Goal: Task Accomplishment & Management: Use online tool/utility

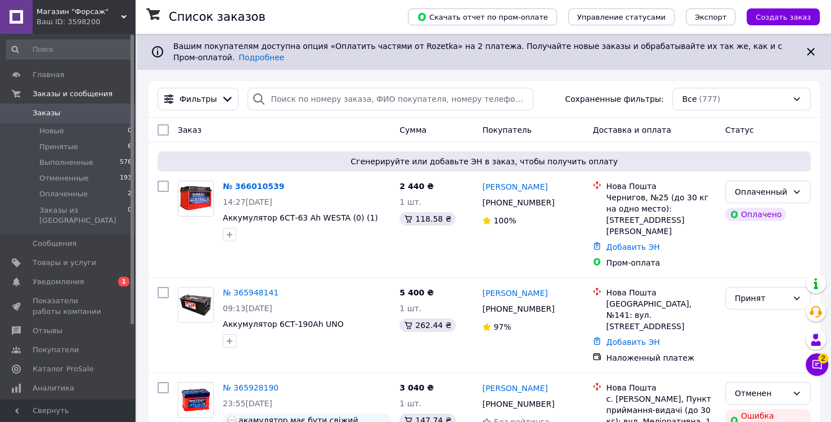
click at [109, 19] on div "Ваш ID: 3598200" at bounding box center [86, 22] width 98 height 10
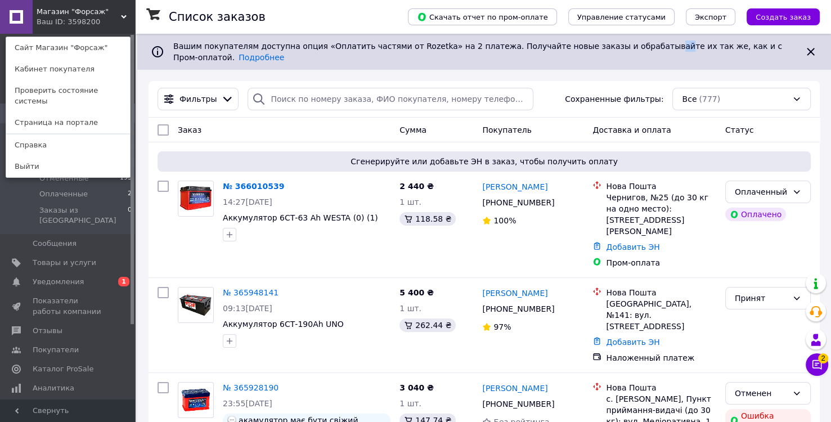
click at [613, 48] on span "Вашим покупателям доступна опция «Оплатить частями от Rozetka» на 2 платежа. По…" at bounding box center [477, 52] width 609 height 20
click at [2, 19] on link at bounding box center [16, 17] width 33 height 34
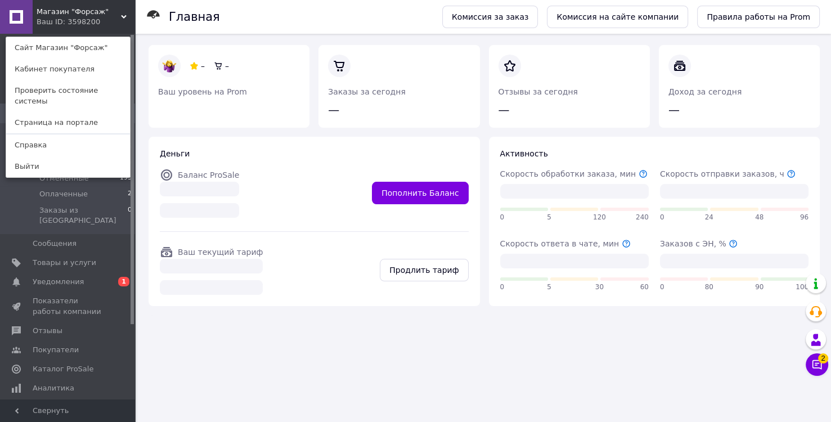
drag, startPoint x: 65, startPoint y: 7, endPoint x: 71, endPoint y: 8, distance: 6.8
click at [71, 8] on span "Магазин "Форсаж"" at bounding box center [79, 12] width 84 height 10
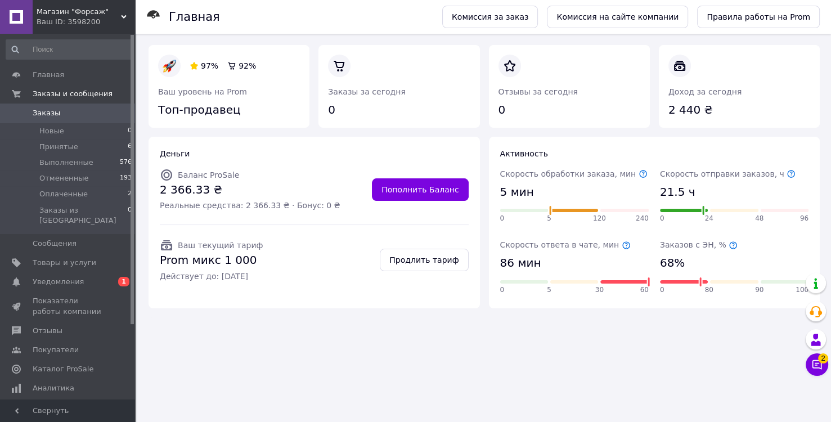
click at [24, 13] on link at bounding box center [16, 17] width 33 height 34
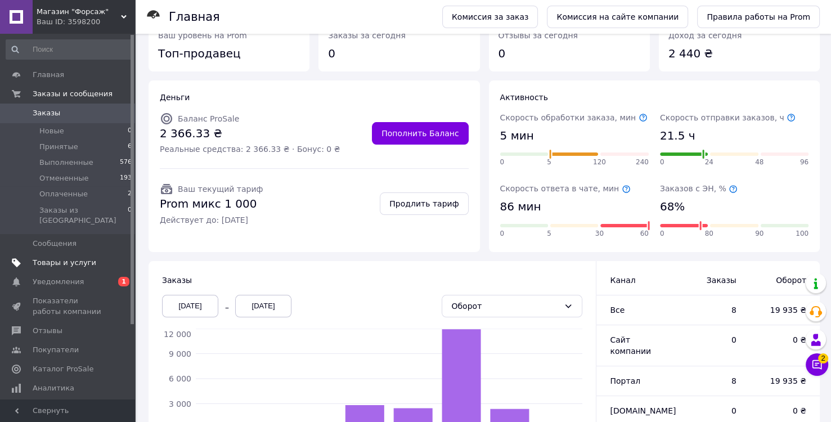
click at [53, 258] on span "Товары и услуги" at bounding box center [65, 263] width 64 height 10
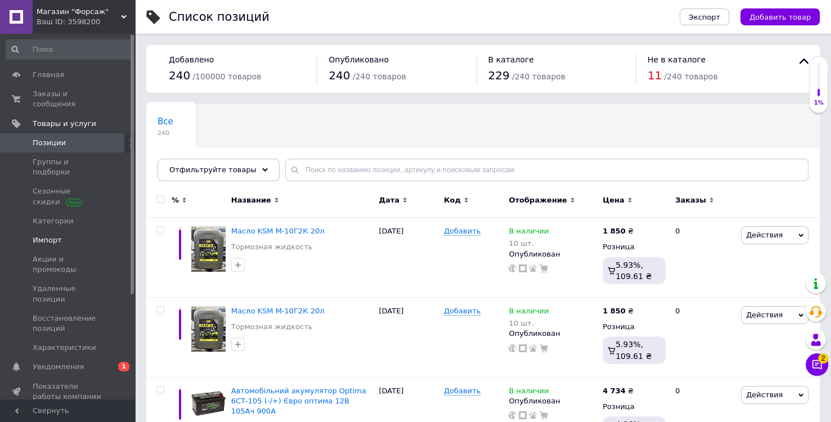
click at [56, 231] on link "Импорт" at bounding box center [69, 240] width 138 height 19
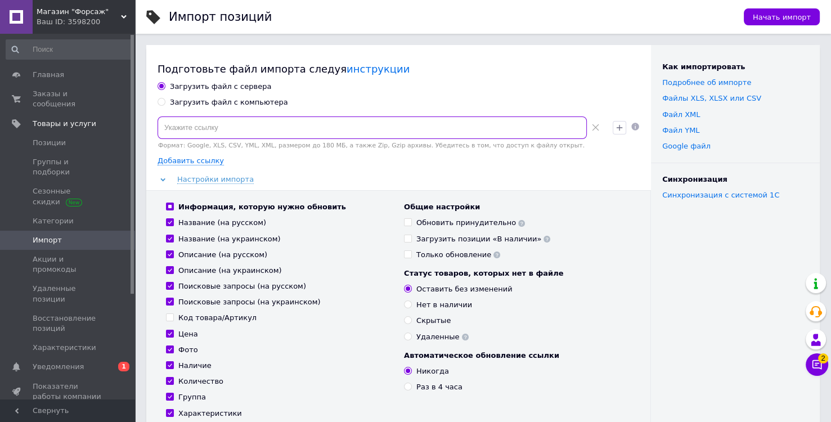
click at [296, 125] on input at bounding box center [372, 127] width 429 height 23
click at [193, 137] on input at bounding box center [372, 127] width 429 height 23
click at [194, 129] on input at bounding box center [372, 127] width 429 height 23
paste input "[URL][DOMAIN_NAME]"
type input "[URL][DOMAIN_NAME]"
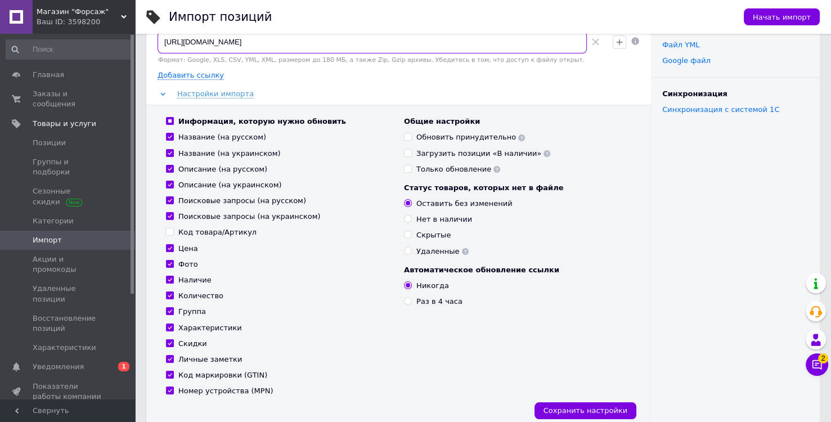
scroll to position [56, 0]
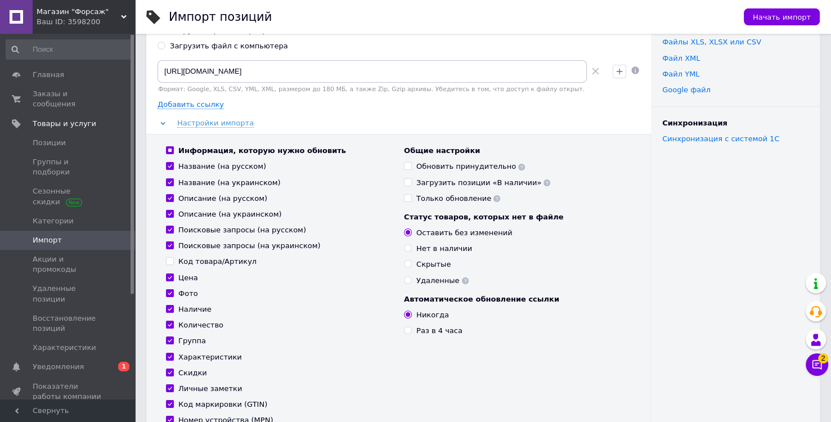
click at [165, 375] on div "Информация, которую нужно обновить Название (на русском) Название (на украинско…" at bounding box center [279, 286] width 238 height 280
click at [168, 375] on span at bounding box center [170, 373] width 8 height 8
click at [168, 375] on input "Скидки" at bounding box center [169, 372] width 7 height 7
checkbox input "false"
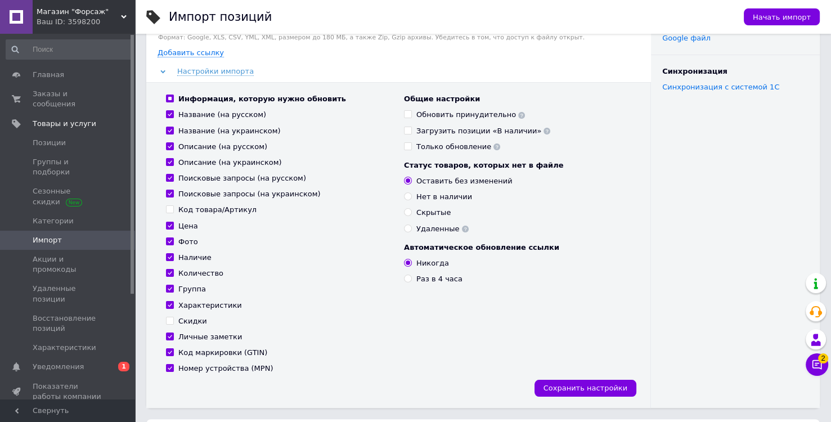
scroll to position [113, 0]
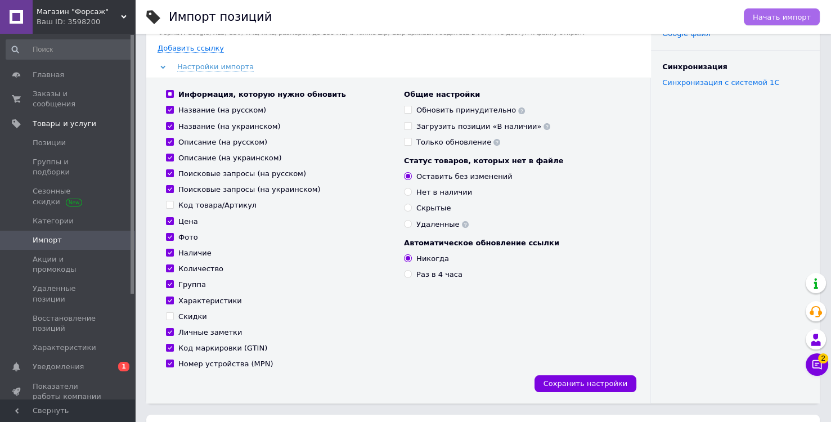
click at [808, 20] on span "Начать импорт" at bounding box center [782, 17] width 58 height 8
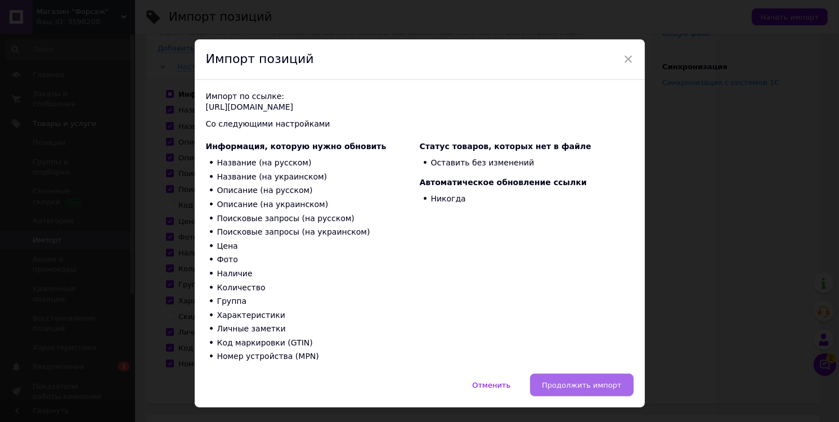
click at [592, 385] on span "Продолжить импорт" at bounding box center [581, 385] width 79 height 8
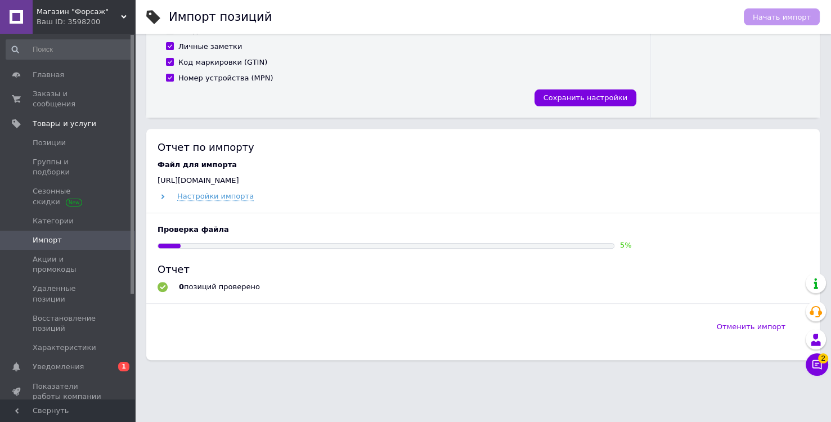
scroll to position [405, 0]
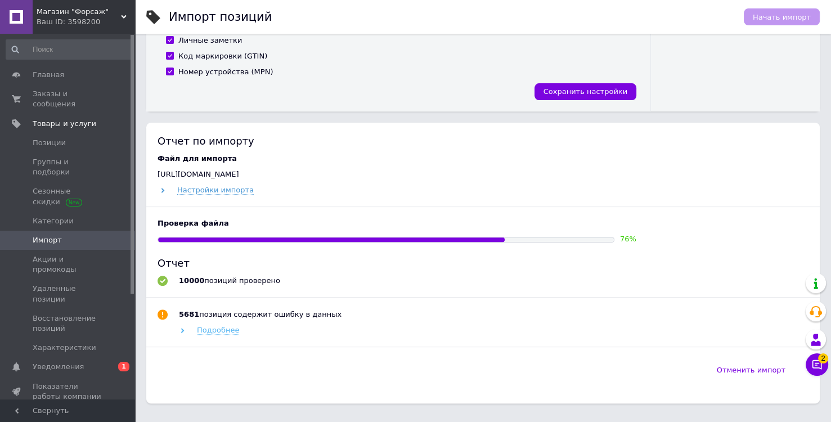
click at [209, 330] on span "Подробнее" at bounding box center [218, 330] width 42 height 9
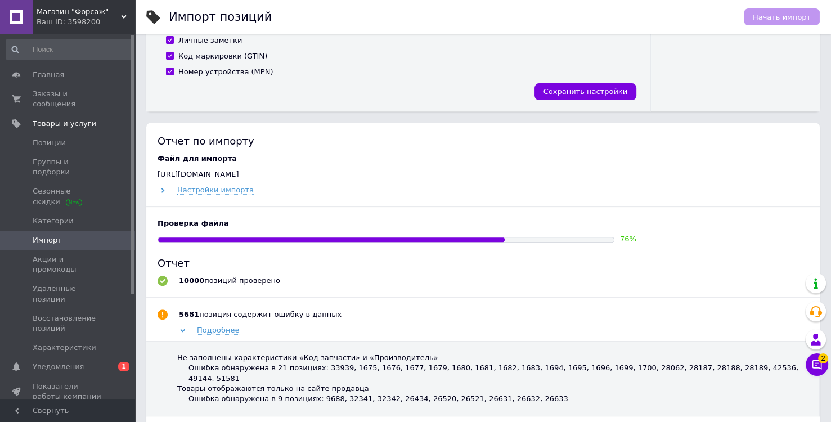
drag, startPoint x: 319, startPoint y: 322, endPoint x: 283, endPoint y: 337, distance: 38.9
click at [283, 337] on div "Подробнее Не заполнены характеристики «Код запчасти» и «Производитель» Ошибка о…" at bounding box center [483, 370] width 651 height 91
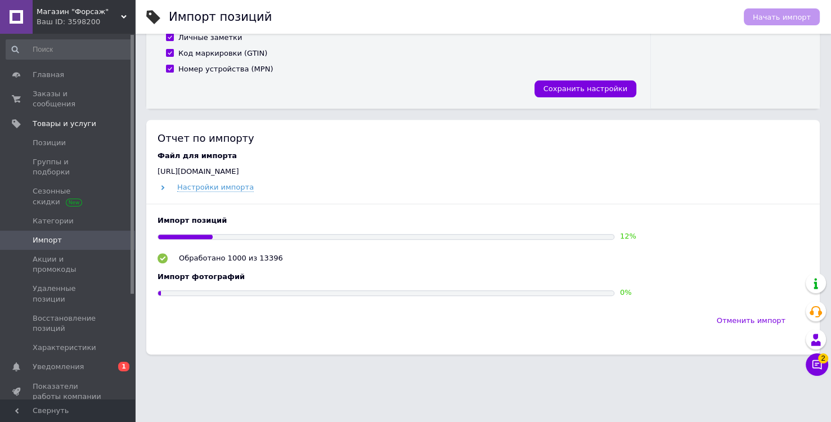
scroll to position [419, 0]
